Goal: Navigation & Orientation: Find specific page/section

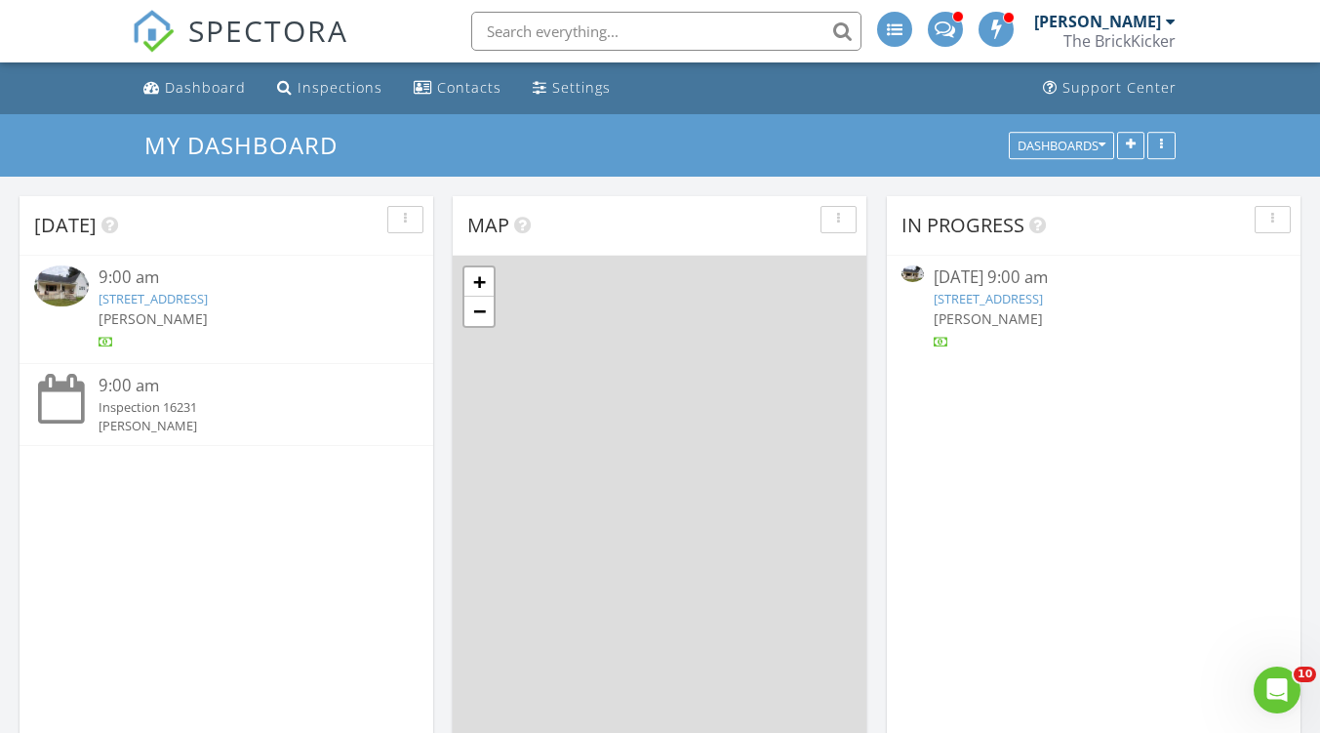
scroll to position [1806, 1351]
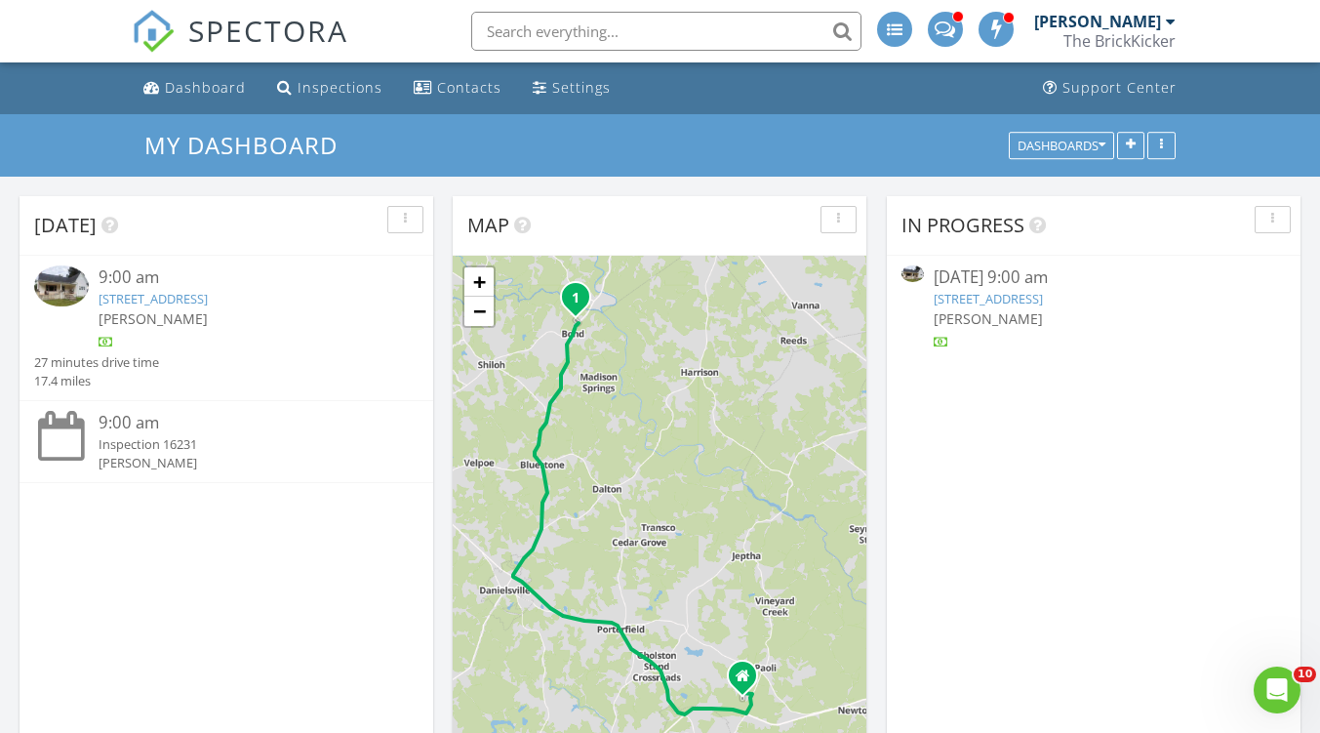
click at [1174, 19] on div at bounding box center [1171, 22] width 10 height 16
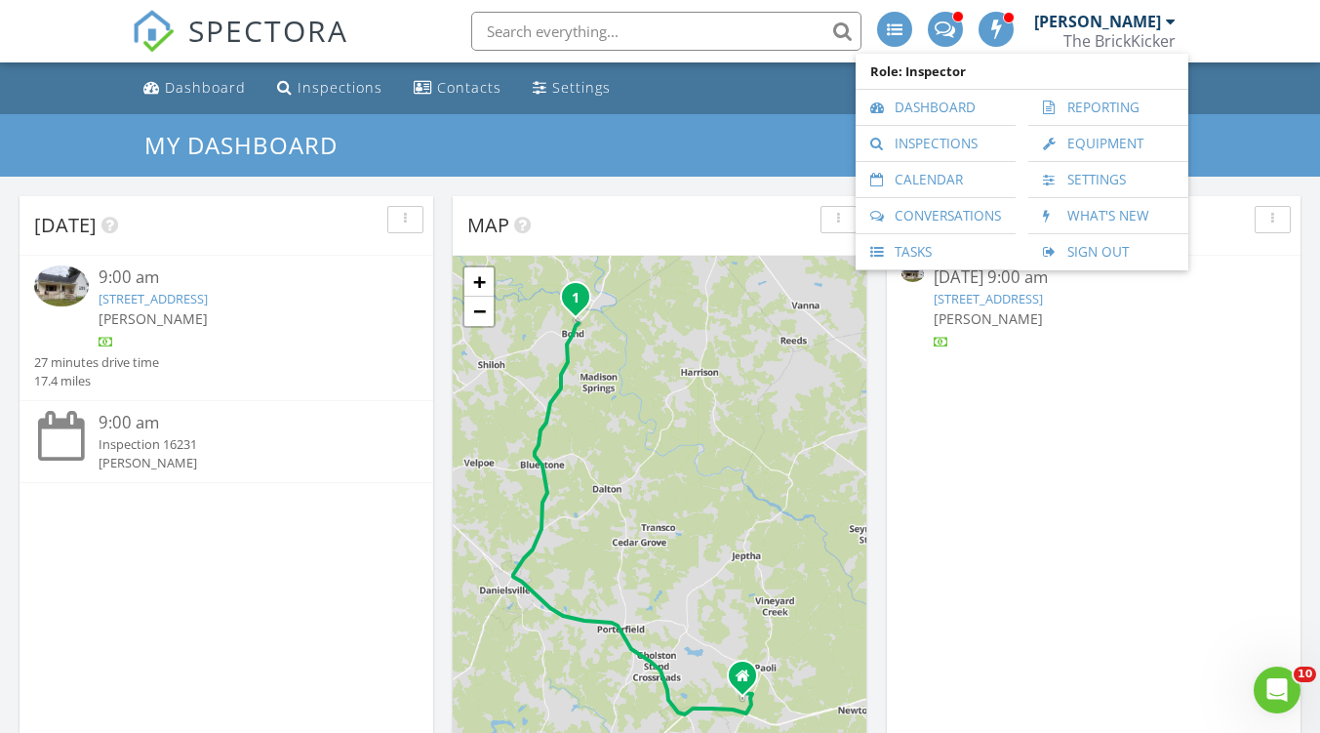
click at [939, 169] on link "Calendar" at bounding box center [936, 179] width 141 height 35
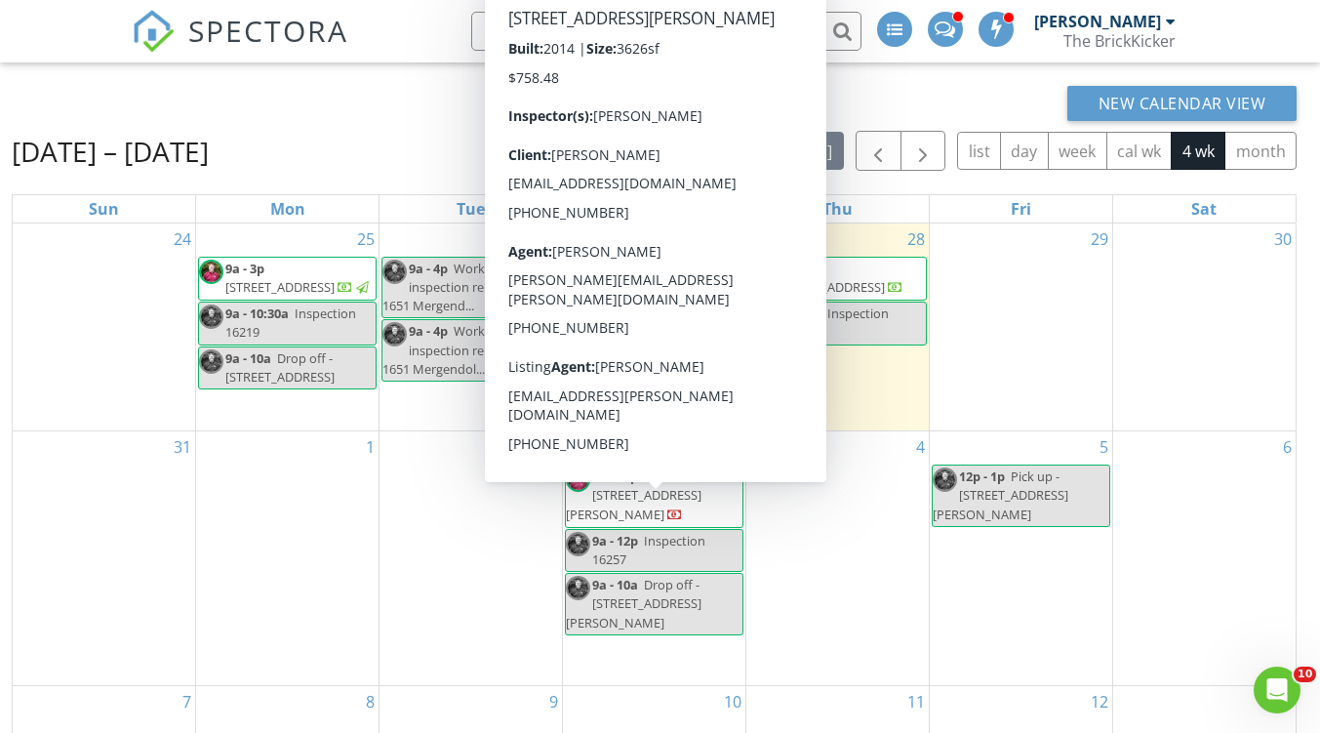
scroll to position [98, 0]
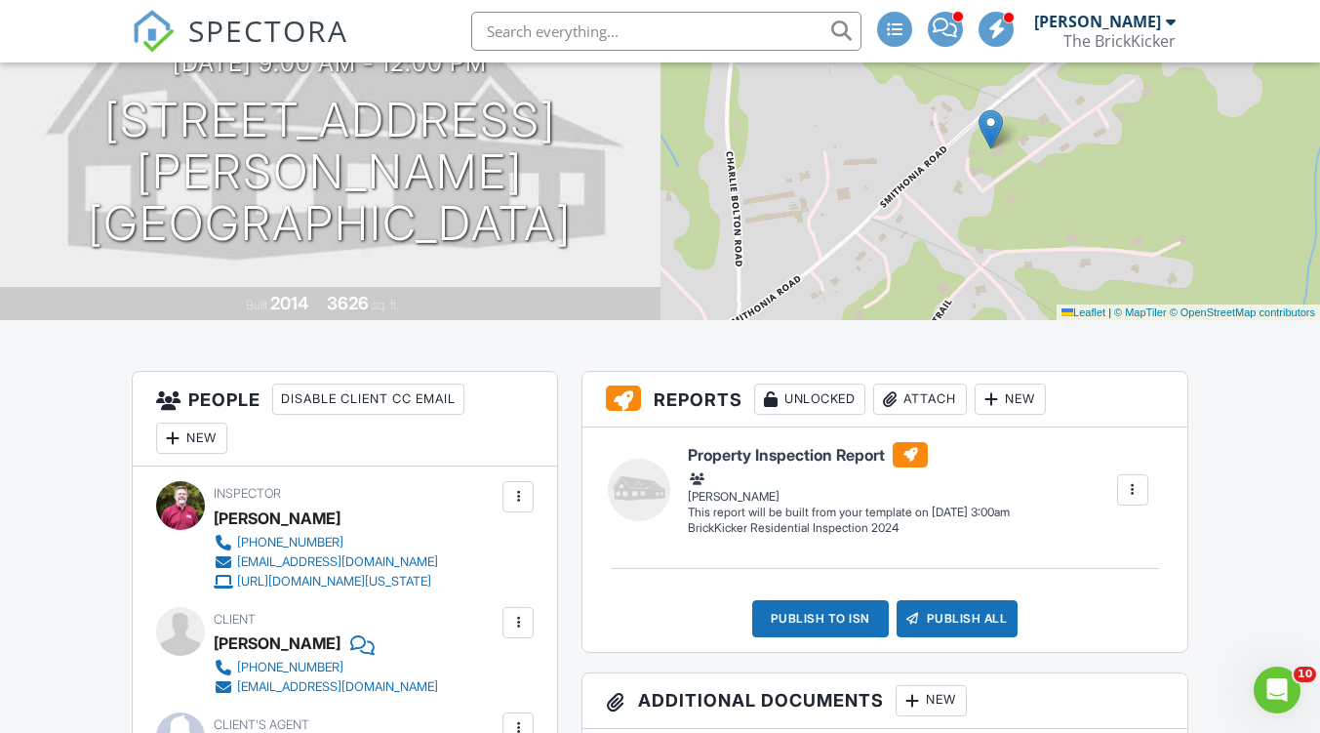
scroll to position [98, 0]
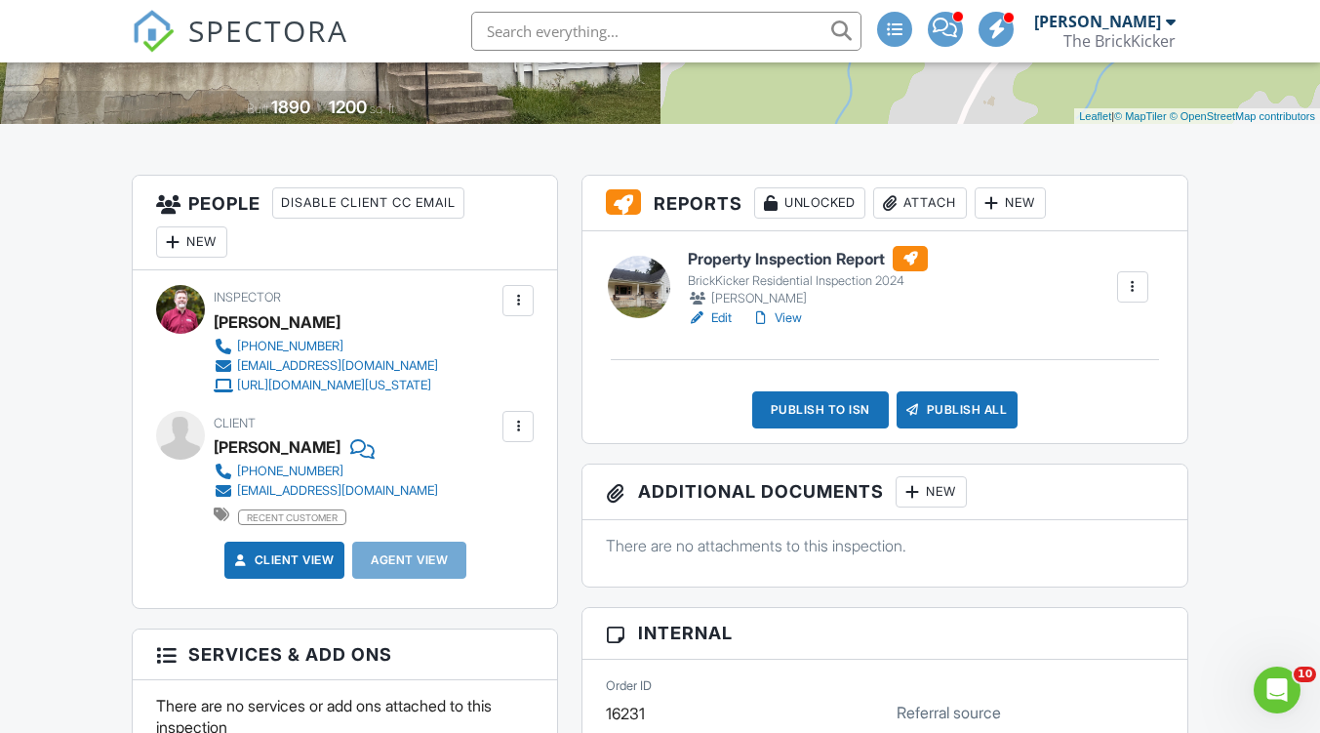
scroll to position [302, 0]
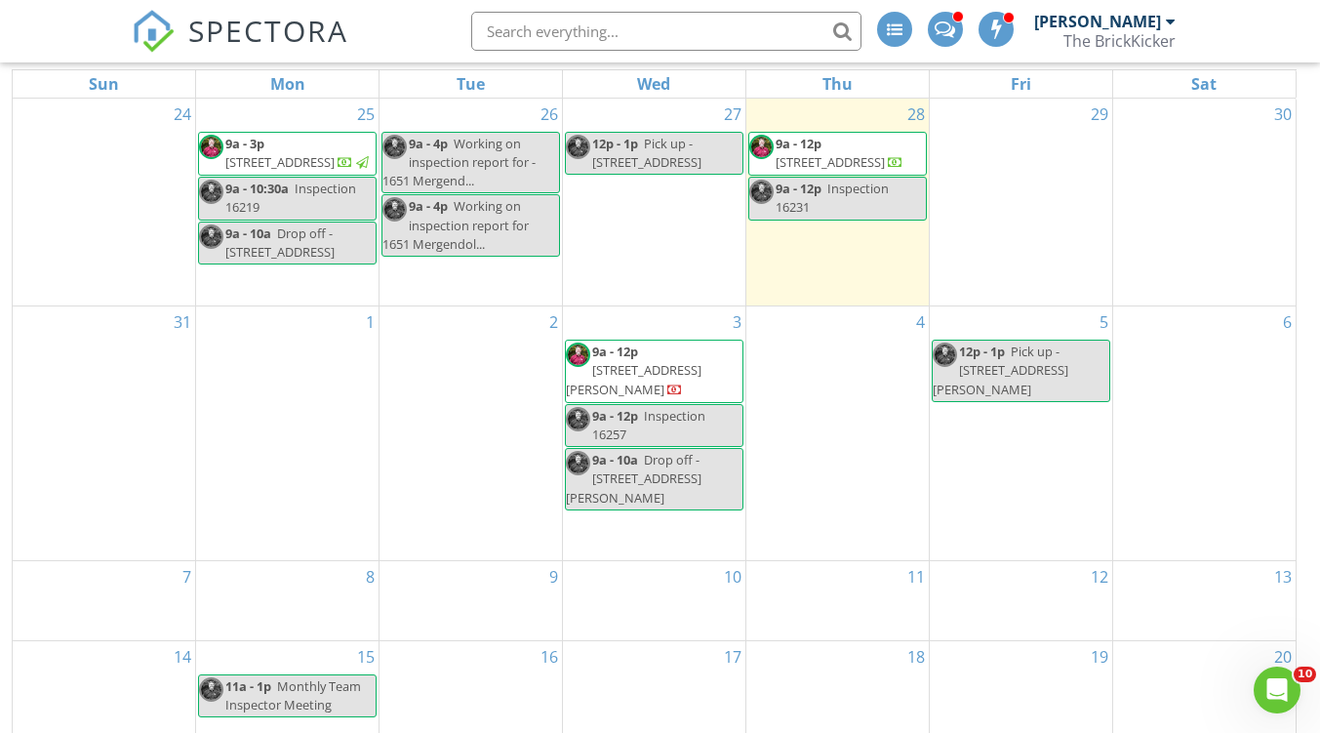
scroll to position [260, 0]
